Goal: Information Seeking & Learning: Learn about a topic

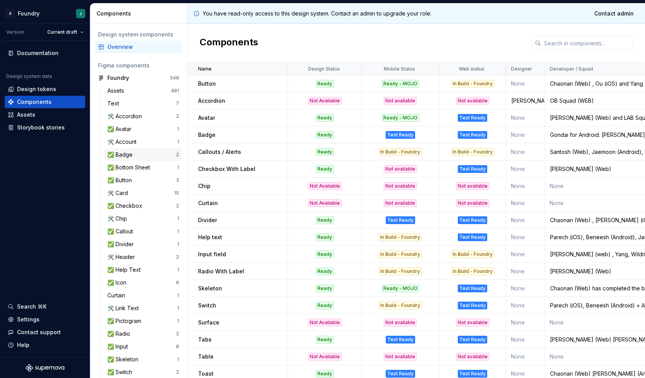
click at [140, 155] on div "✅ Badge" at bounding box center [141, 155] width 69 height 8
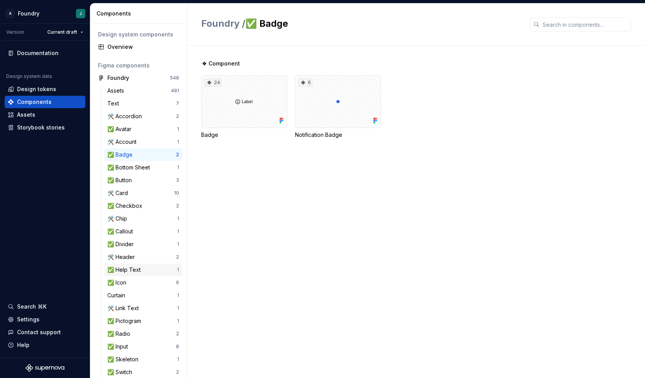
click at [135, 271] on div "✅ Help Text" at bounding box center [125, 270] width 36 height 8
click at [259, 98] on div "4" at bounding box center [244, 101] width 86 height 53
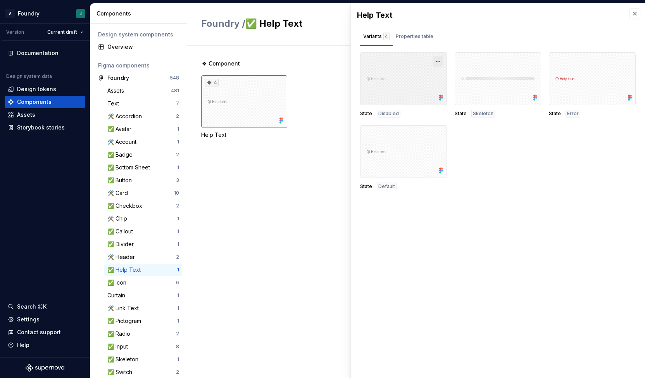
click at [436, 58] on button "button" at bounding box center [438, 61] width 11 height 11
click at [415, 80] on span "Open in [GEOGRAPHIC_DATA]" at bounding box center [409, 84] width 66 height 28
click at [436, 60] on button "button" at bounding box center [438, 61] width 11 height 11
click at [408, 72] on div "Open in [GEOGRAPHIC_DATA]" at bounding box center [413, 83] width 50 height 23
